Goal: Task Accomplishment & Management: Complete application form

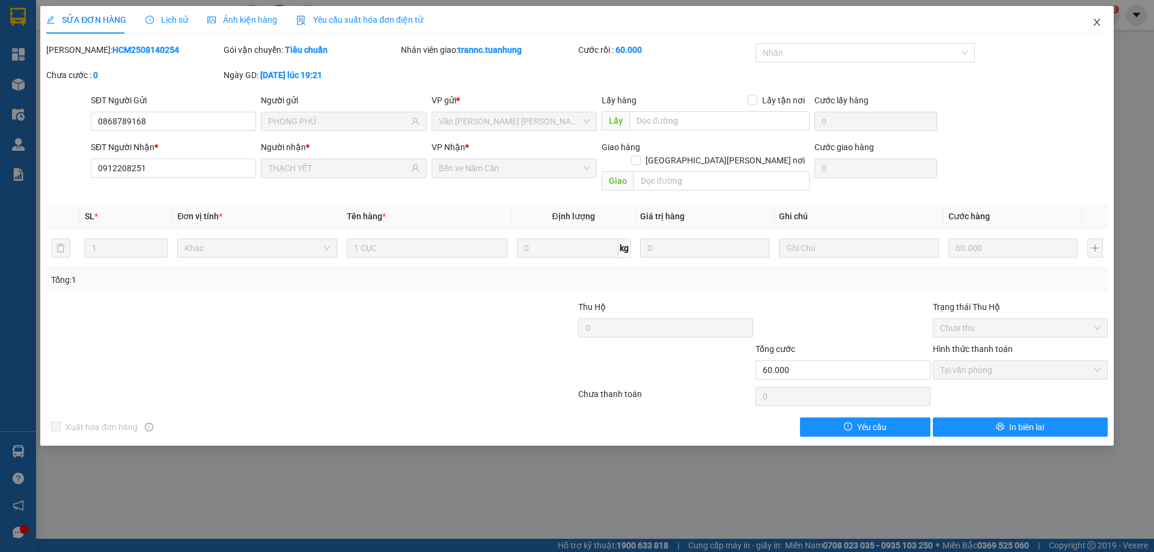
click at [1101, 22] on icon "close" at bounding box center [1097, 22] width 10 height 10
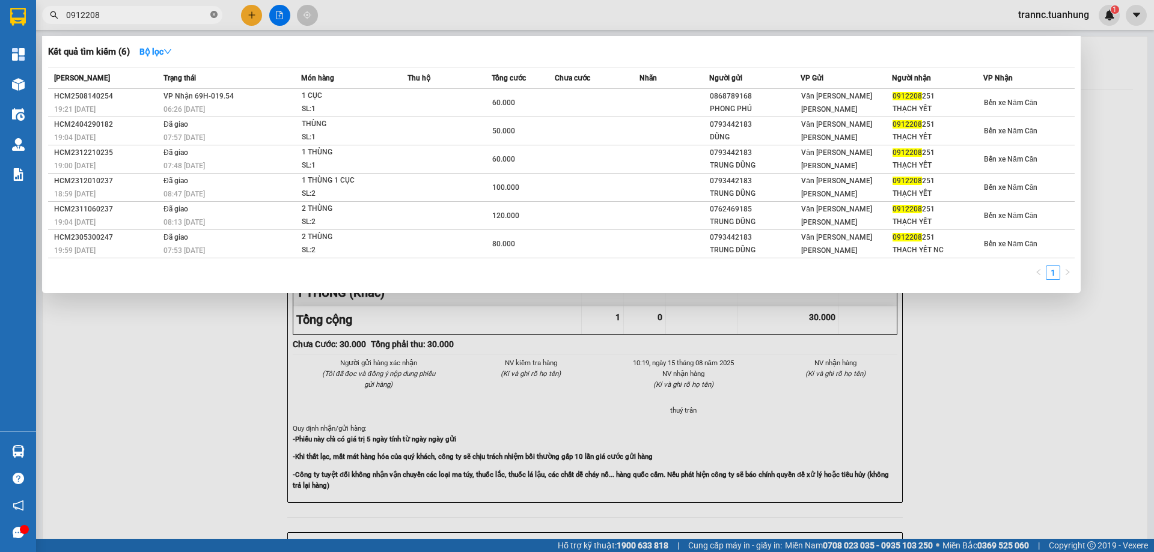
click at [211, 14] on icon "close-circle" at bounding box center [213, 14] width 7 height 7
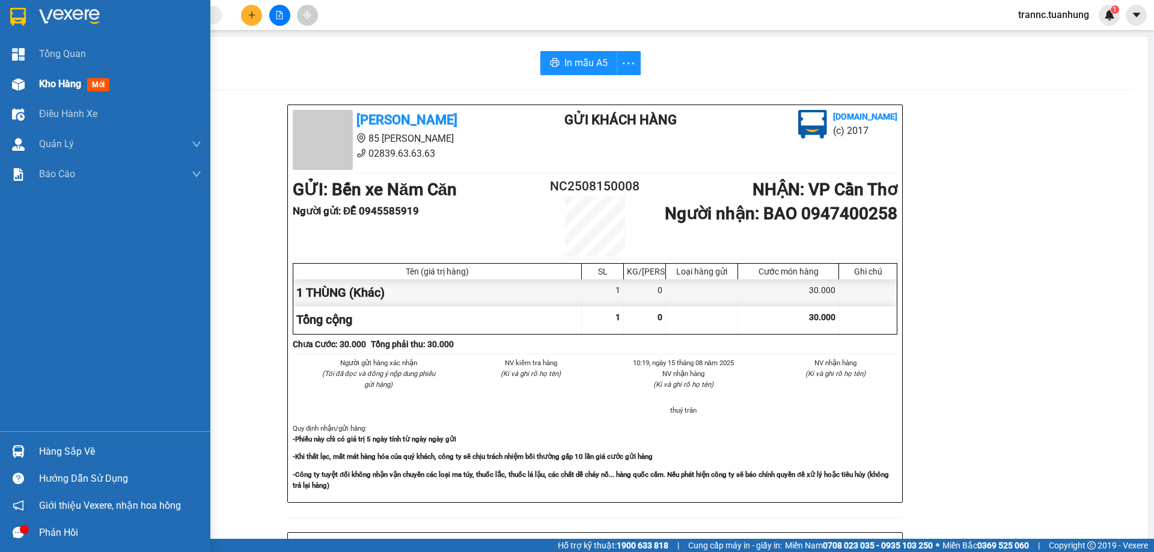
click at [89, 82] on span "mới" at bounding box center [98, 84] width 22 height 13
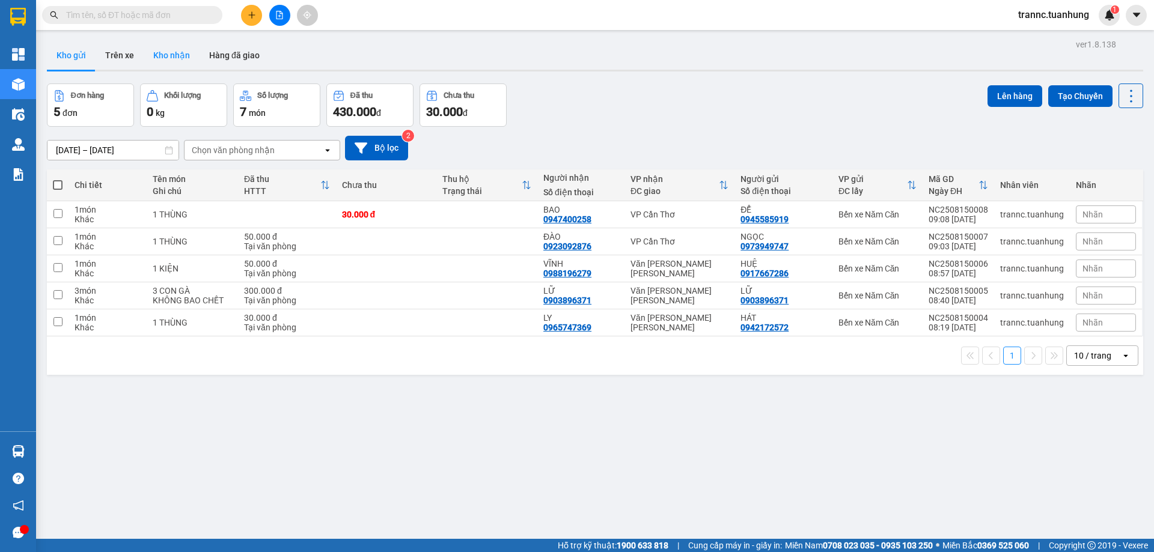
click at [178, 58] on button "Kho nhận" at bounding box center [172, 55] width 56 height 29
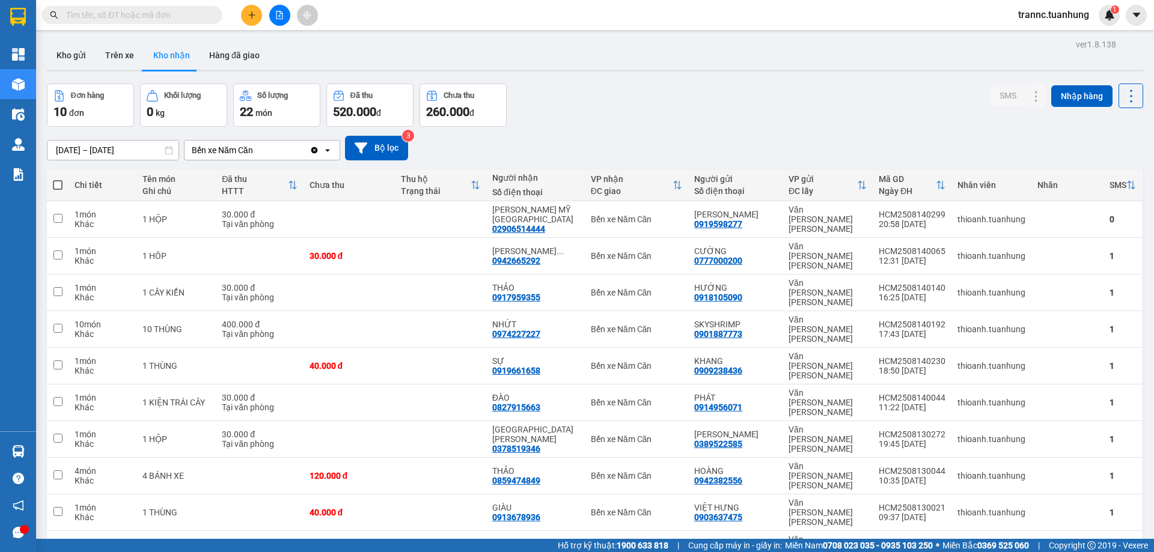
click at [174, 15] on input "text" at bounding box center [137, 14] width 142 height 13
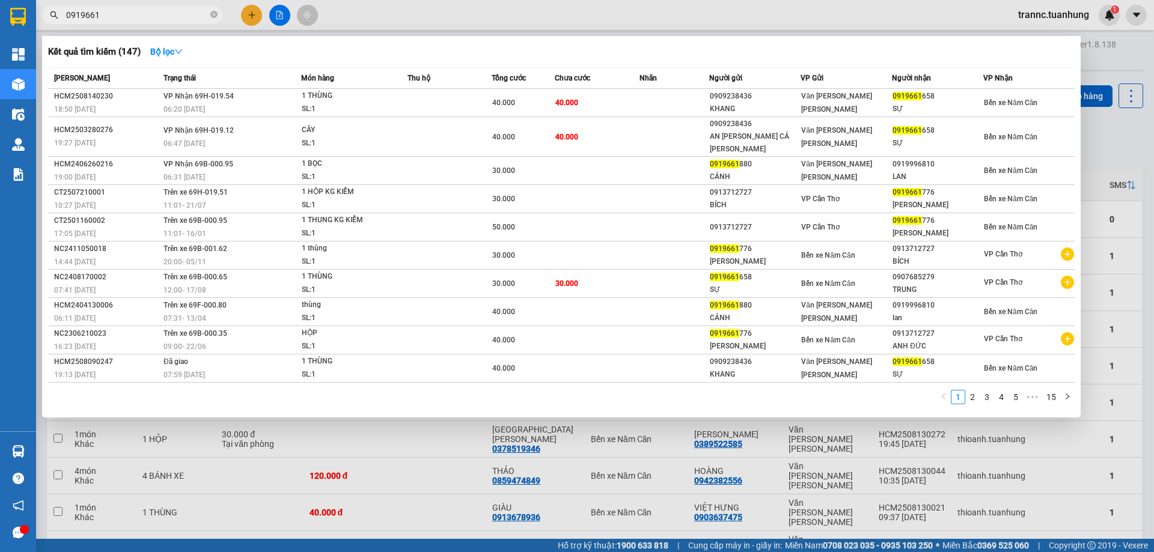
type input "0919661"
click at [214, 13] on icon "close-circle" at bounding box center [213, 14] width 7 height 7
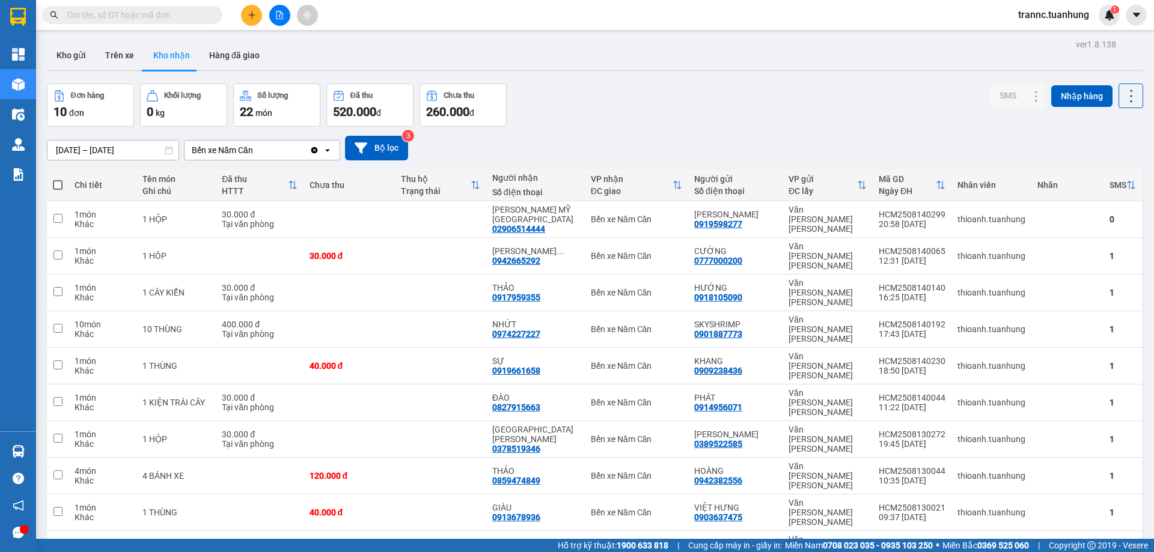
click at [188, 14] on input "text" at bounding box center [137, 14] width 142 height 13
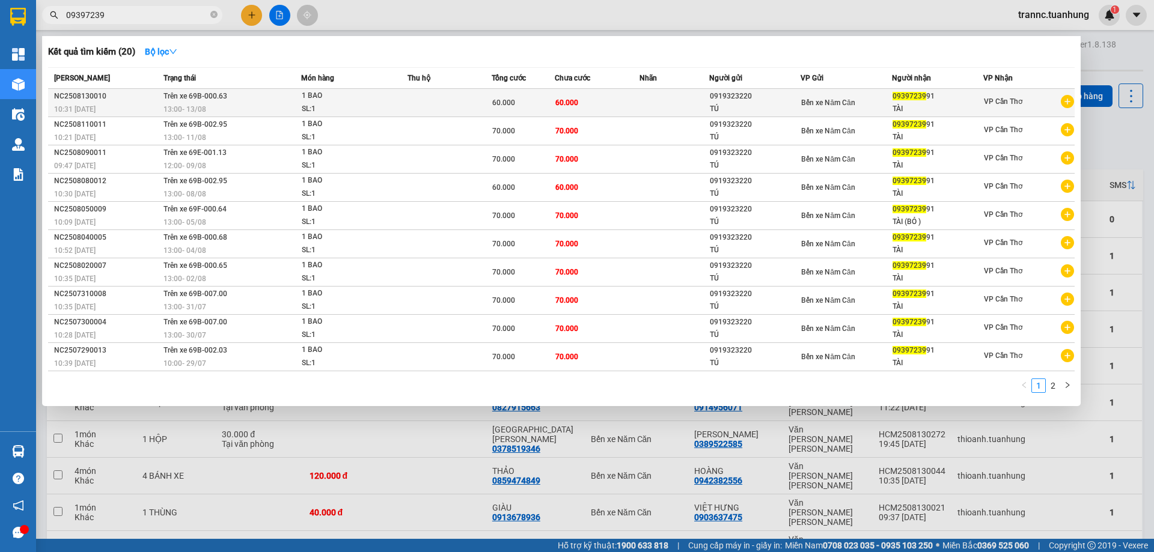
type input "09397239"
click at [1070, 100] on icon "plus-circle" at bounding box center [1067, 101] width 13 height 13
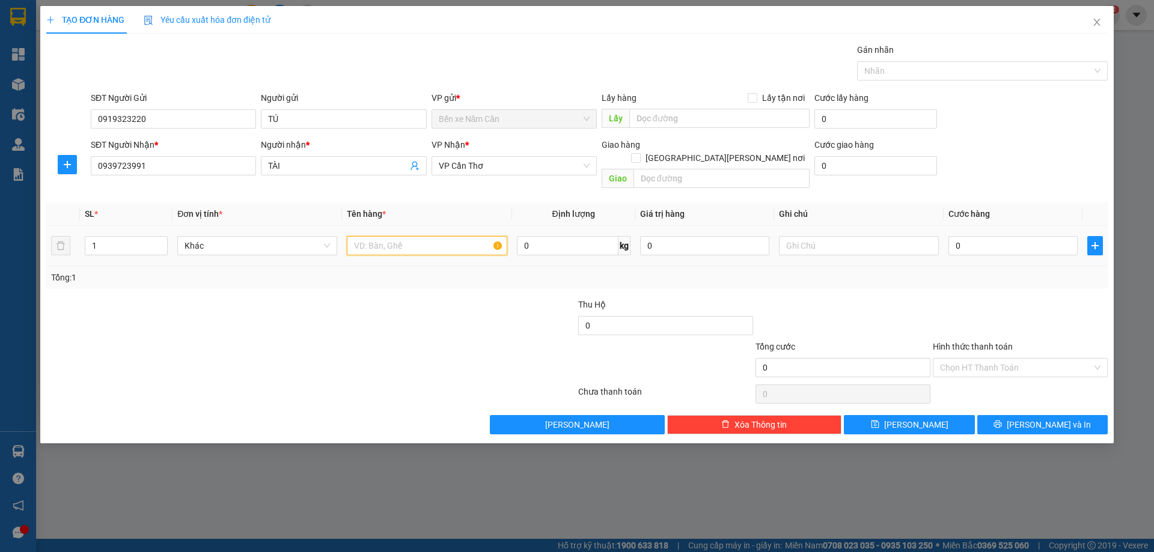
click at [406, 236] on input "text" at bounding box center [427, 245] width 160 height 19
type input "1 BAO"
click at [962, 236] on input "0" at bounding box center [1012, 245] width 129 height 19
type input "3"
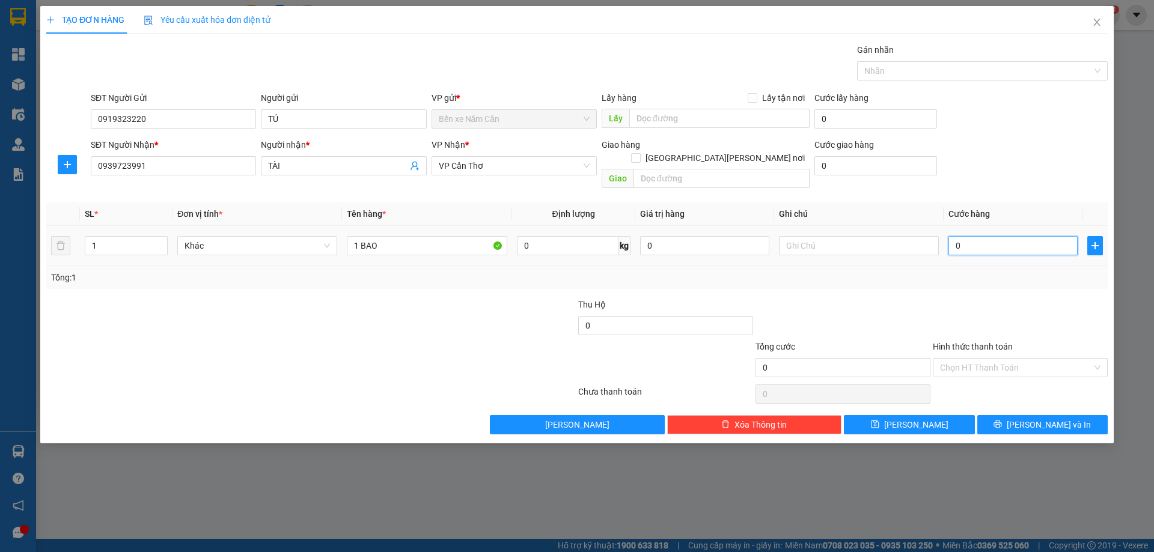
type input "3"
type input "30"
type input "30.000"
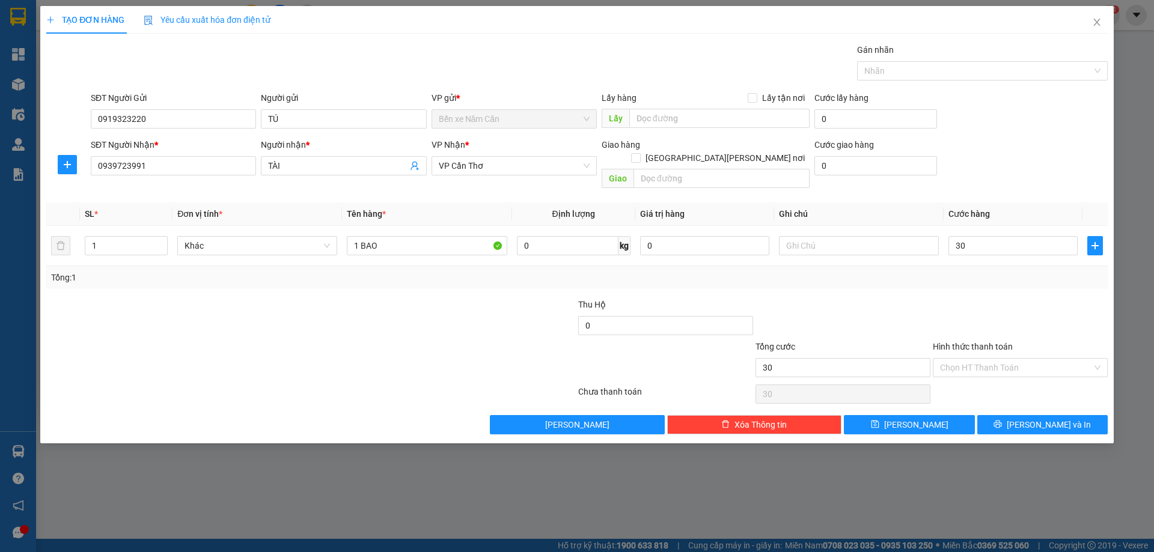
type input "30.000"
click at [951, 299] on div at bounding box center [1020, 319] width 177 height 42
click at [1031, 415] on button "[PERSON_NAME] và In" at bounding box center [1042, 424] width 130 height 19
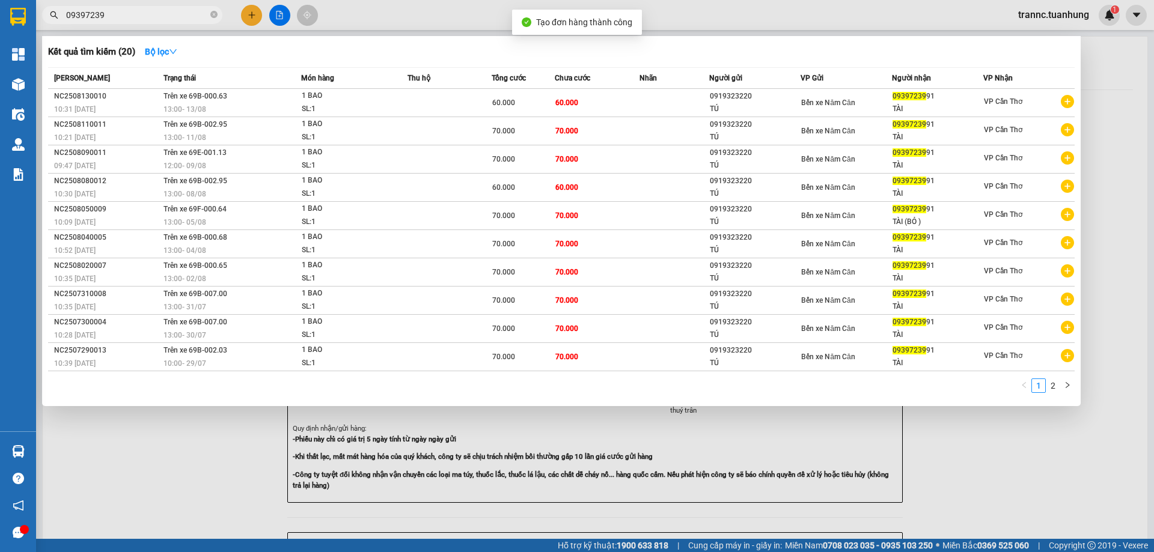
click at [952, 486] on div at bounding box center [577, 276] width 1154 height 552
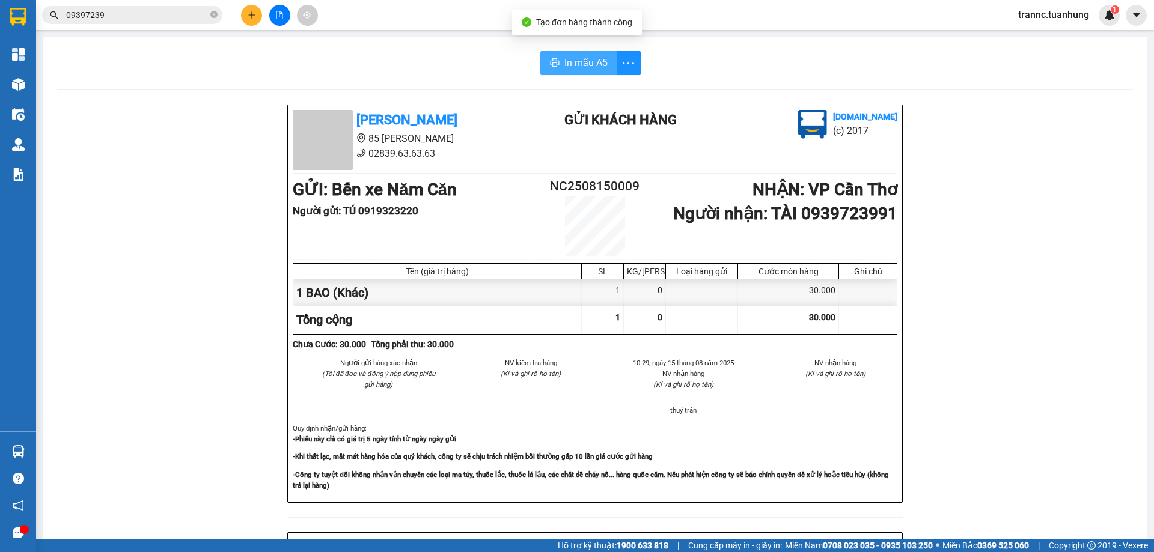
click at [579, 62] on span "In mẫu A5" at bounding box center [585, 62] width 43 height 15
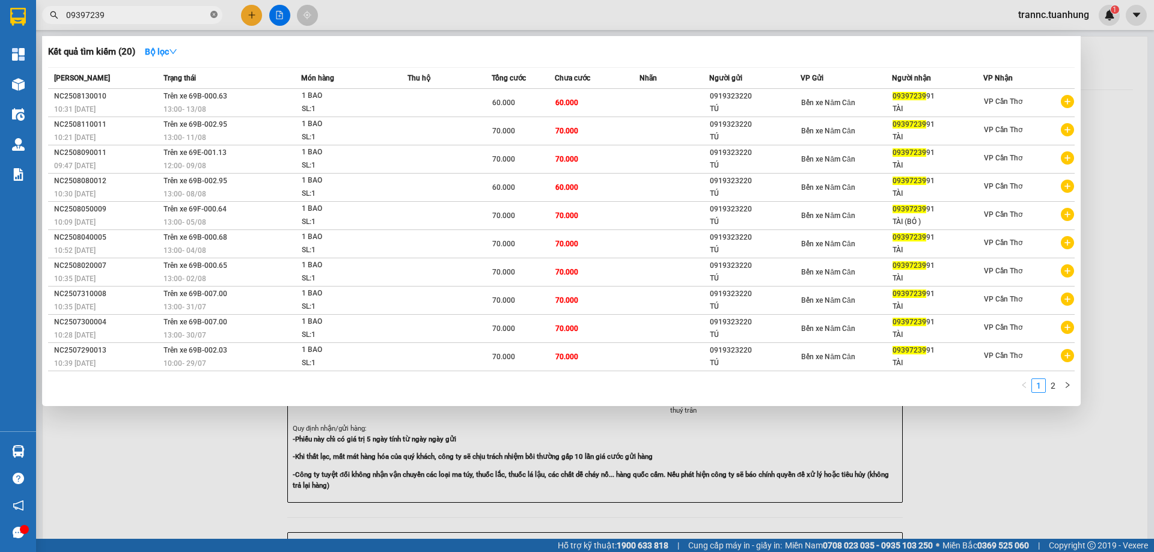
click at [213, 15] on icon "close-circle" at bounding box center [213, 14] width 7 height 7
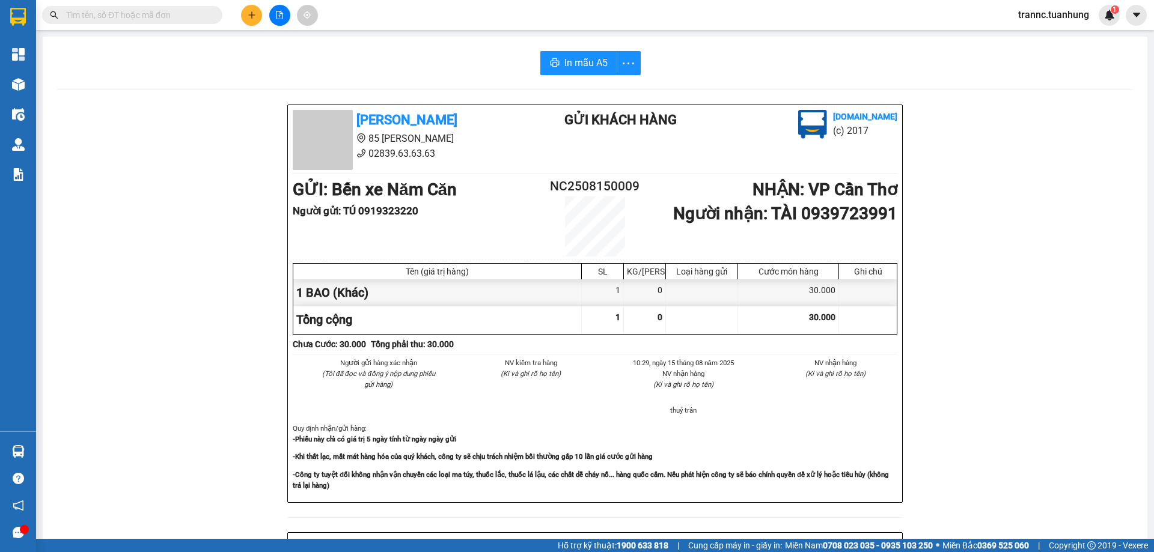
click at [179, 20] on input "text" at bounding box center [137, 14] width 142 height 13
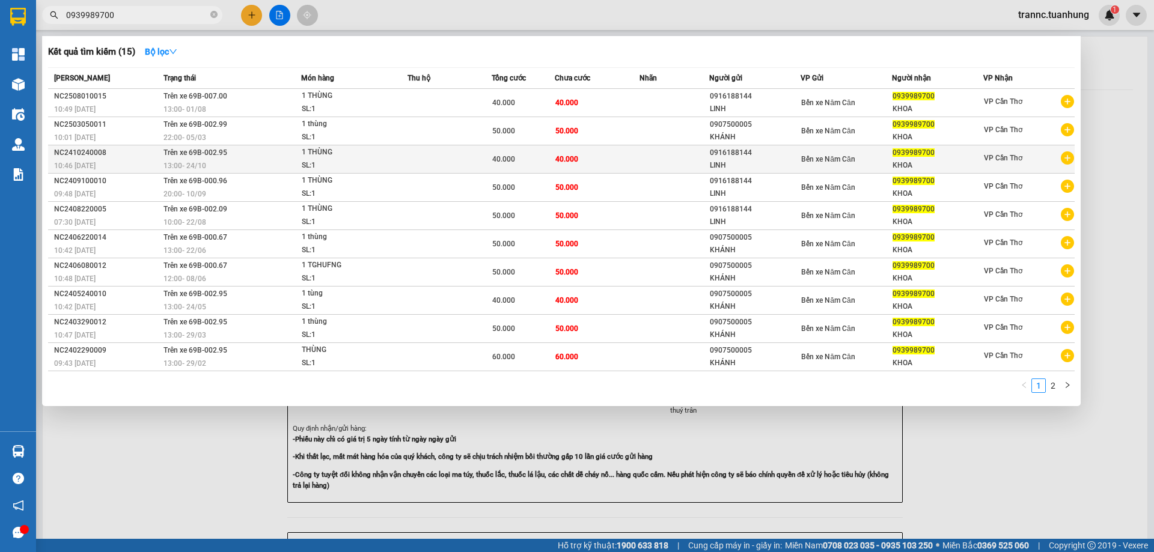
type input "0939989700"
click at [1069, 157] on icon "plus-circle" at bounding box center [1067, 157] width 13 height 13
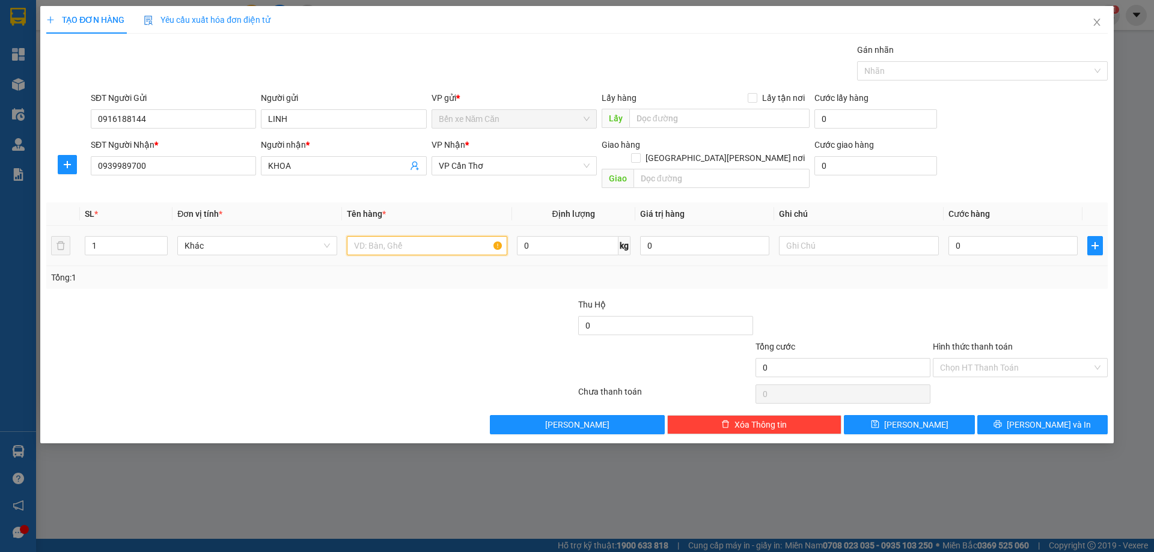
click at [466, 236] on input "text" at bounding box center [427, 245] width 160 height 19
type input "1 THÙNG"
click at [1003, 236] on input "0" at bounding box center [1012, 245] width 129 height 19
type input "4"
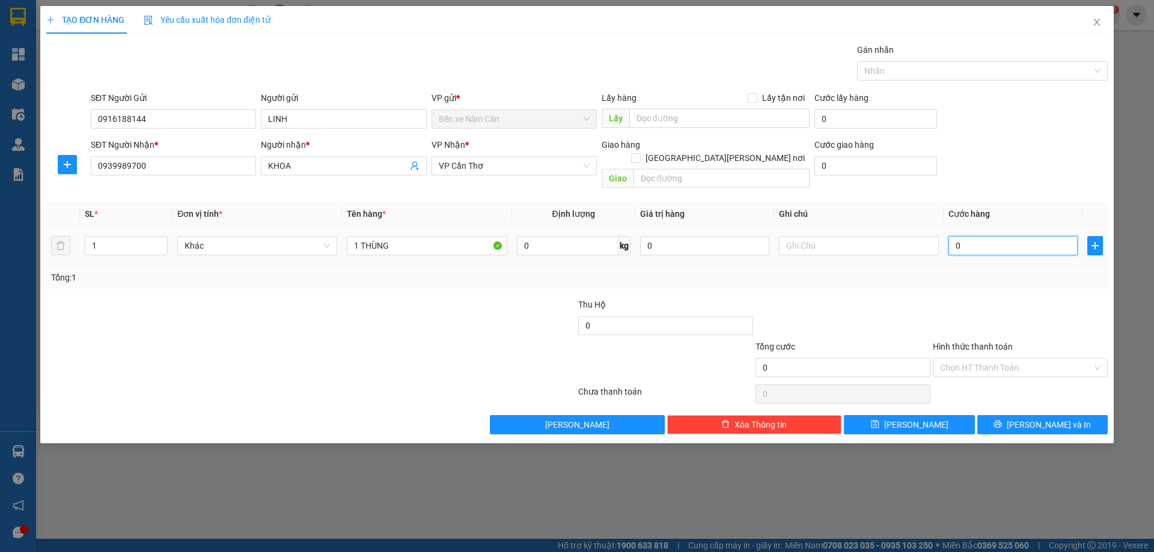
type input "4"
type input "40"
type input "40.000"
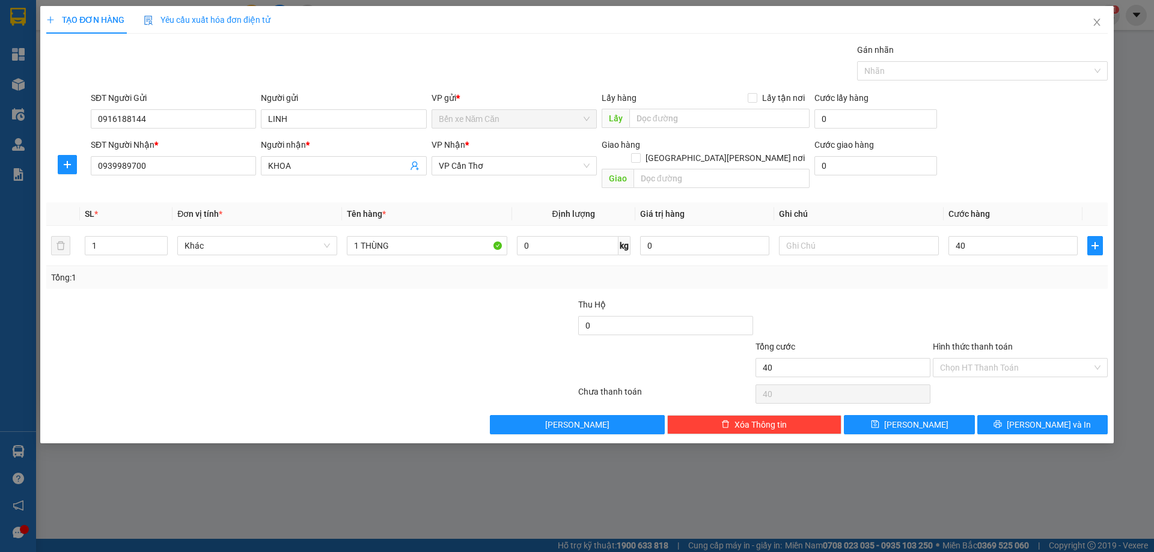
type input "40.000"
click at [994, 298] on div at bounding box center [1020, 319] width 177 height 42
click at [1030, 415] on button "[PERSON_NAME] và In" at bounding box center [1042, 424] width 130 height 19
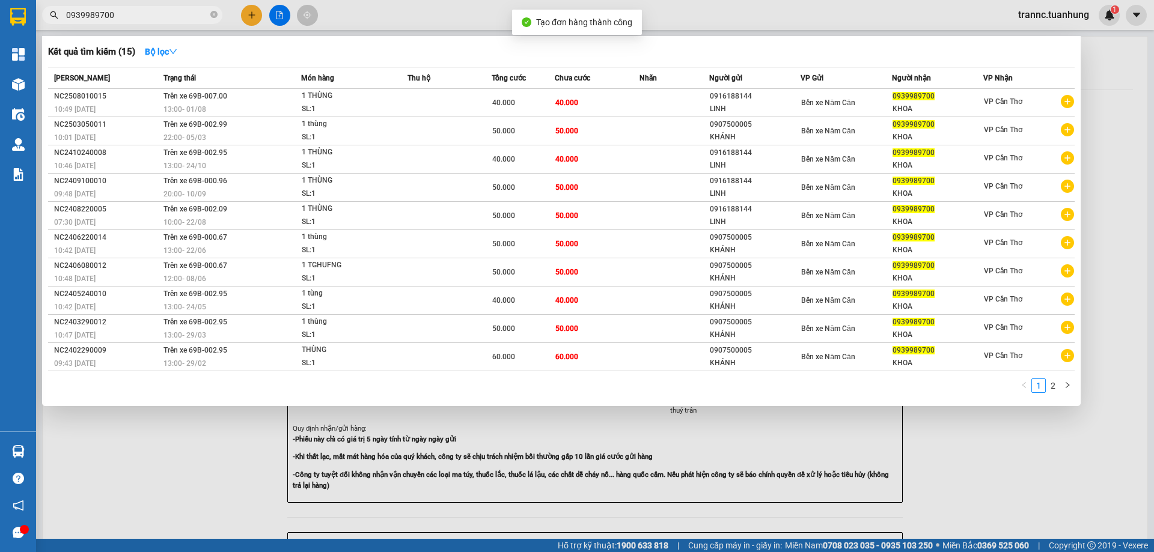
click at [1030, 412] on div at bounding box center [577, 276] width 1154 height 552
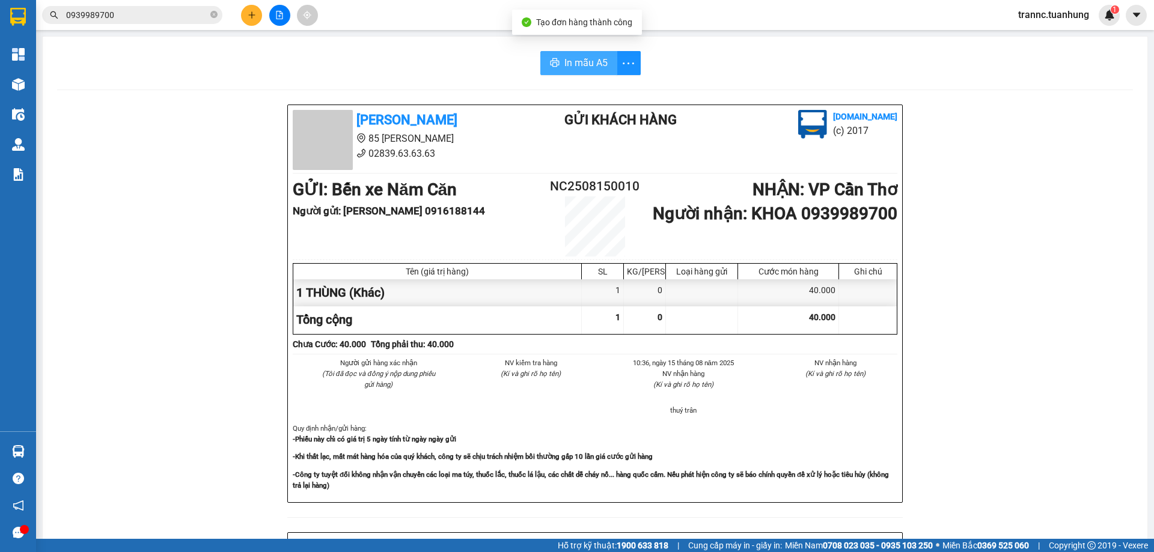
click at [596, 60] on span "In mẫu A5" at bounding box center [585, 62] width 43 height 15
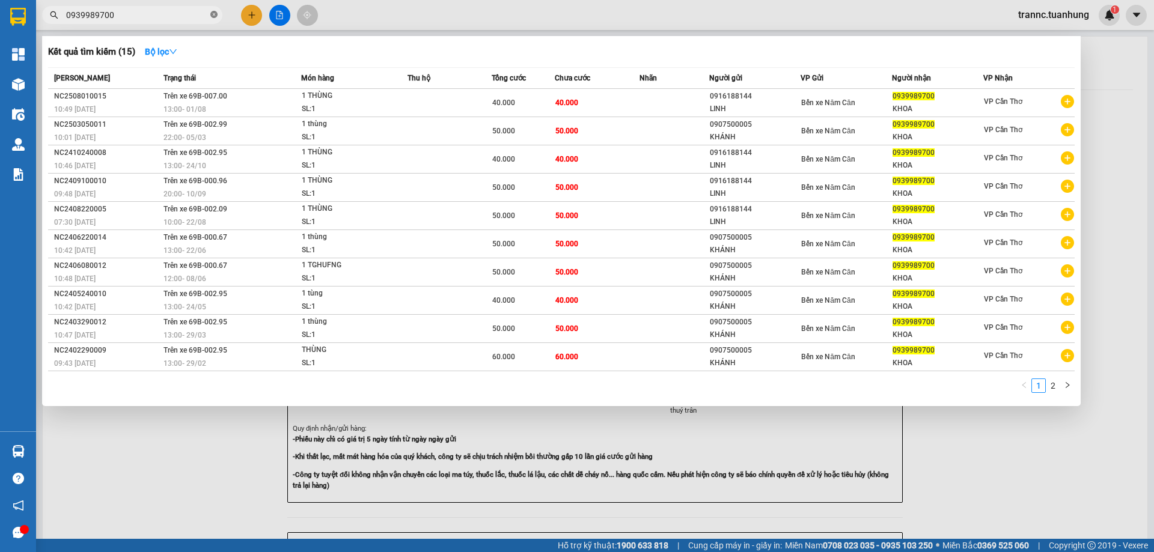
click at [213, 12] on icon "close-circle" at bounding box center [213, 14] width 7 height 7
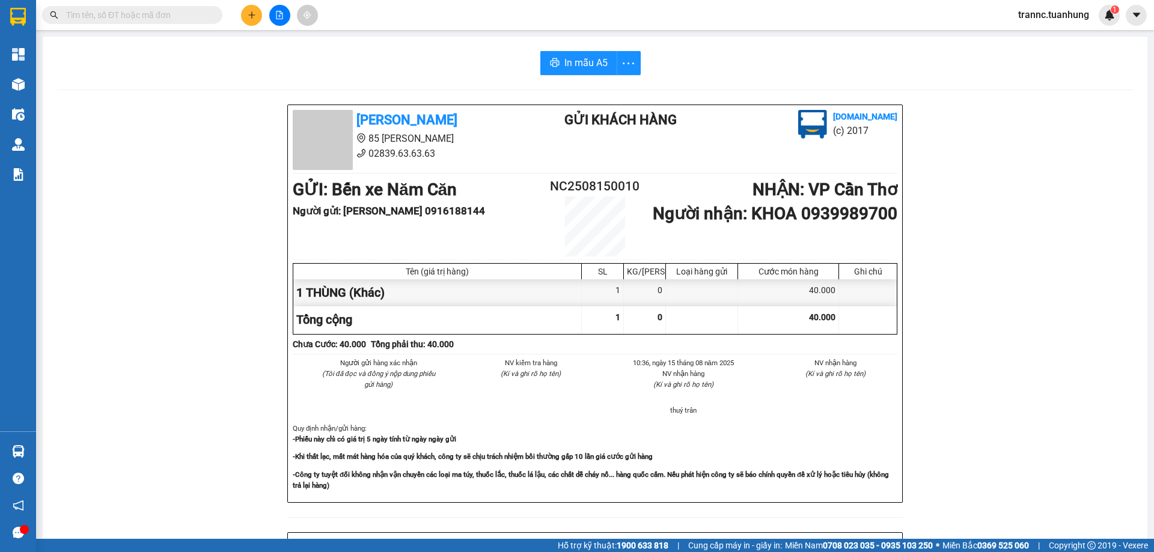
click at [155, 19] on input "text" at bounding box center [137, 14] width 142 height 13
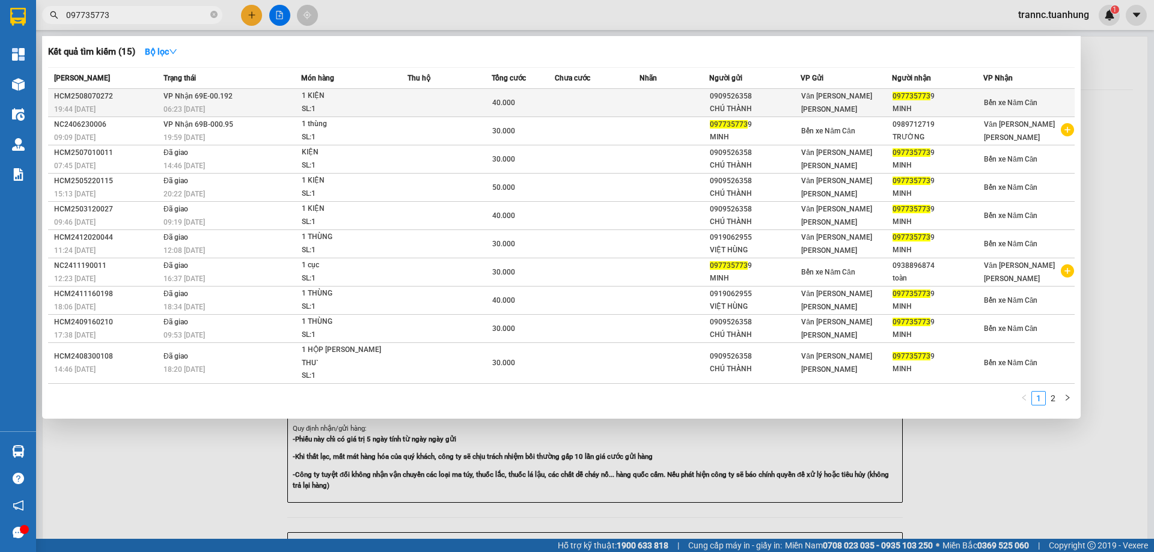
type input "097735773"
click at [465, 103] on td at bounding box center [450, 103] width 84 height 28
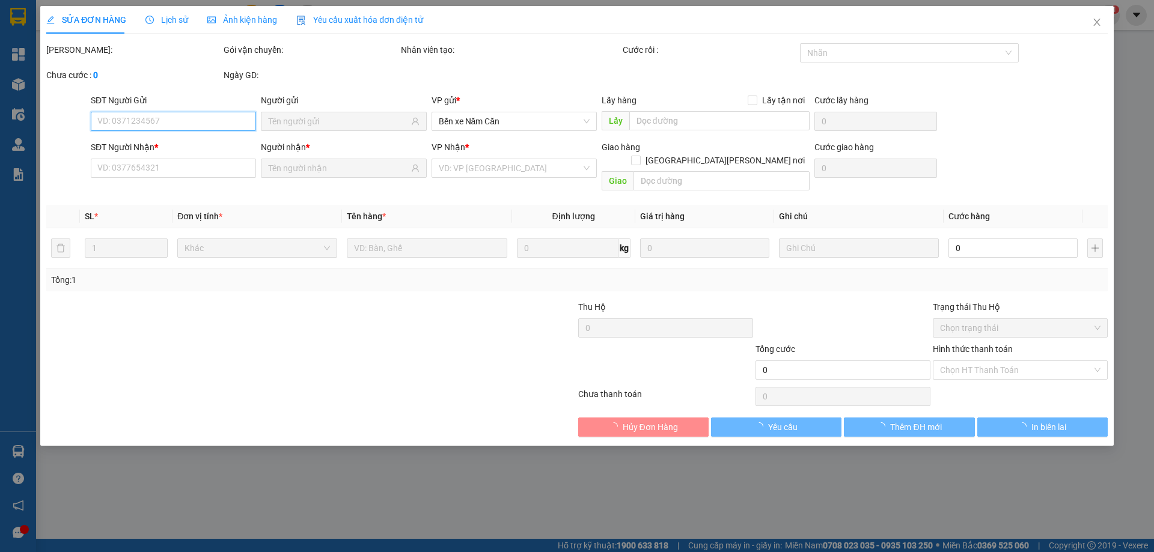
type input "0909526358"
type input "CHÚ THÀNH"
type input "0977357739"
type input "MINH"
type input "40.000"
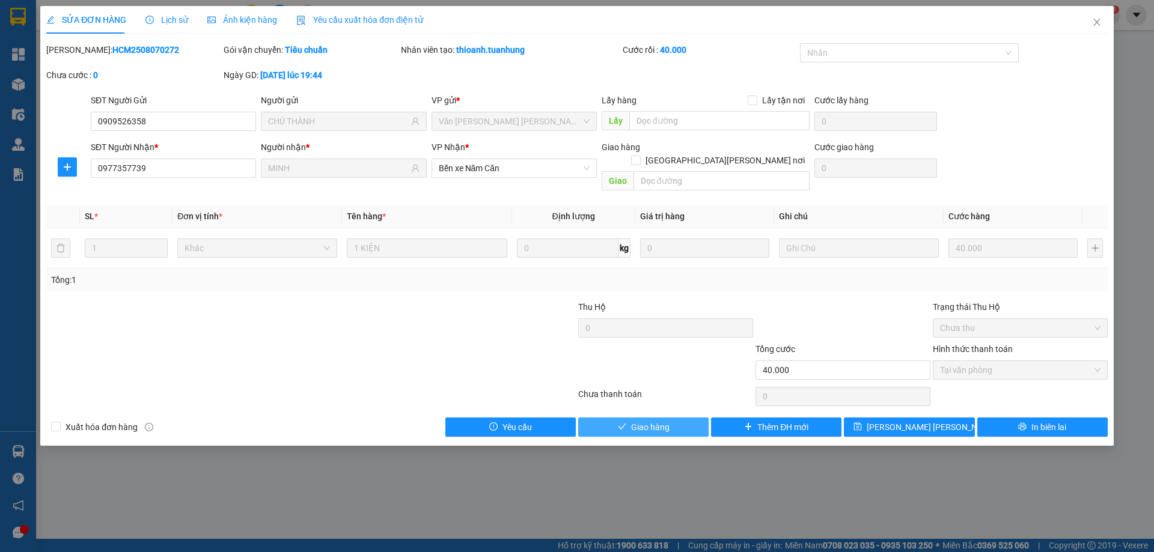
click at [635, 421] on span "Giao hàng" at bounding box center [650, 427] width 38 height 13
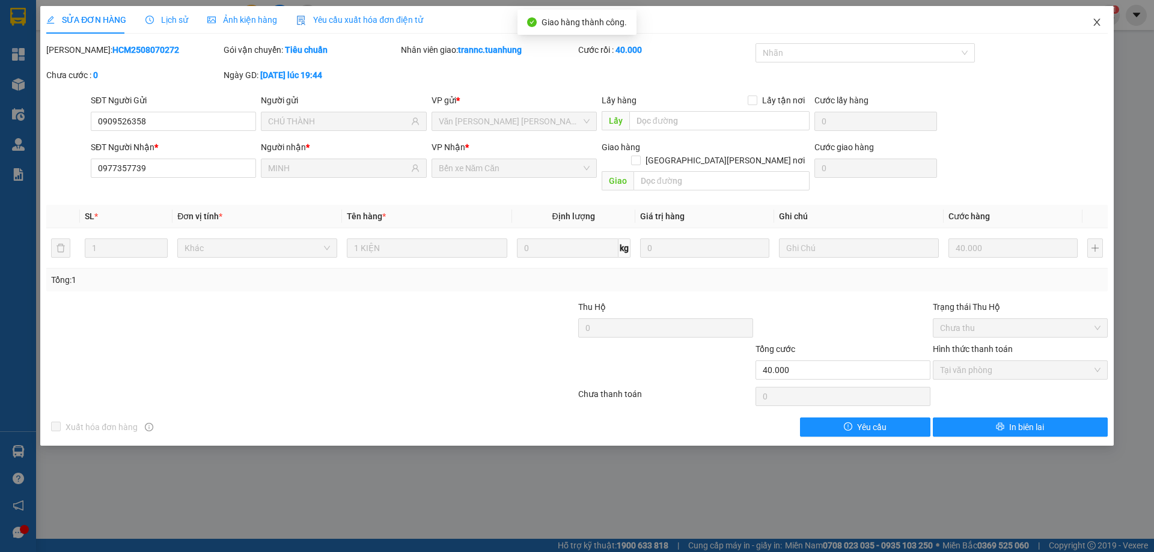
click at [1099, 20] on icon "close" at bounding box center [1096, 22] width 7 height 7
